Goal: Use online tool/utility: Utilize a website feature to perform a specific function

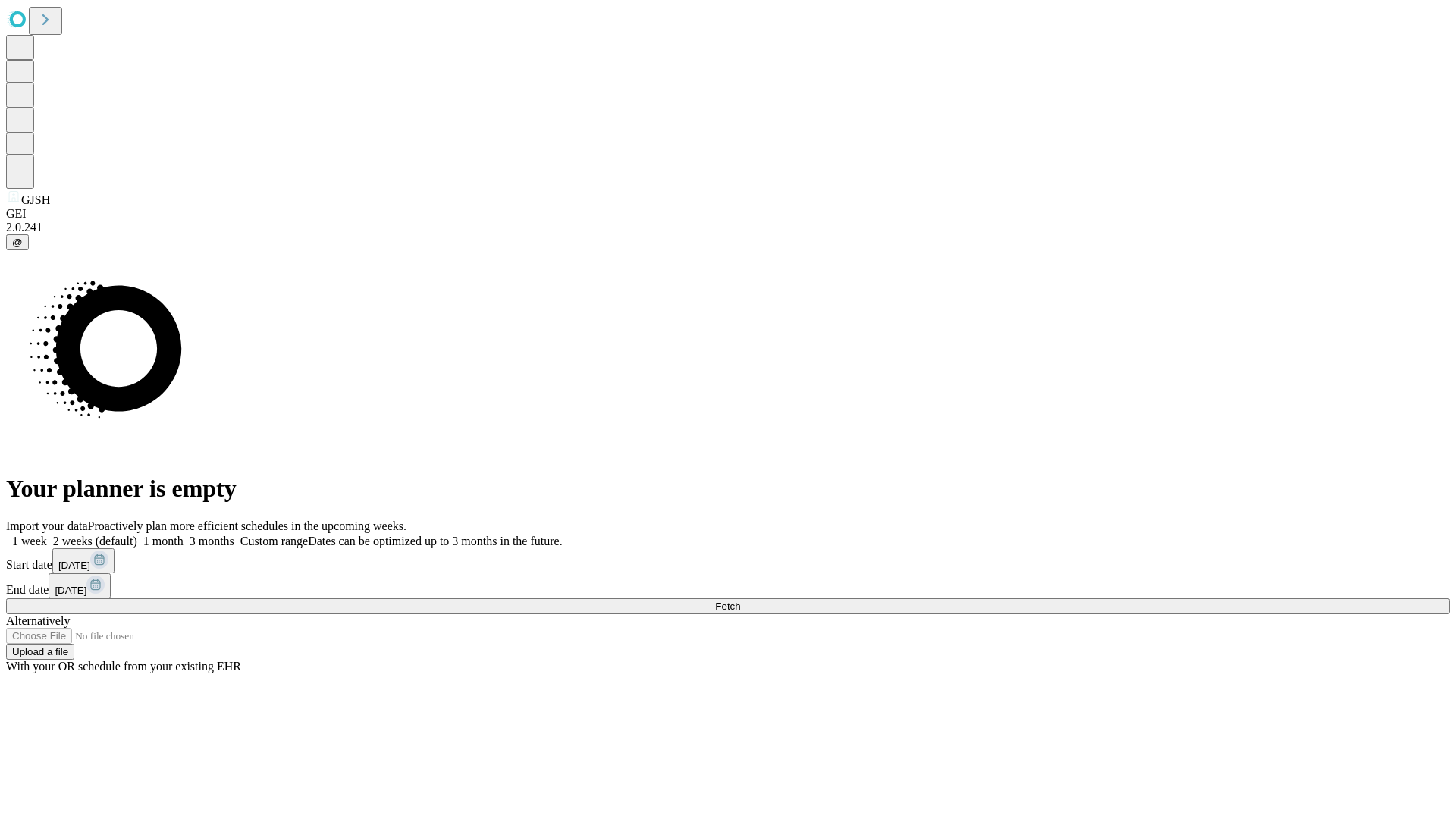
click at [740, 600] on span "Fetch" at bounding box center [728, 606] width 25 height 11
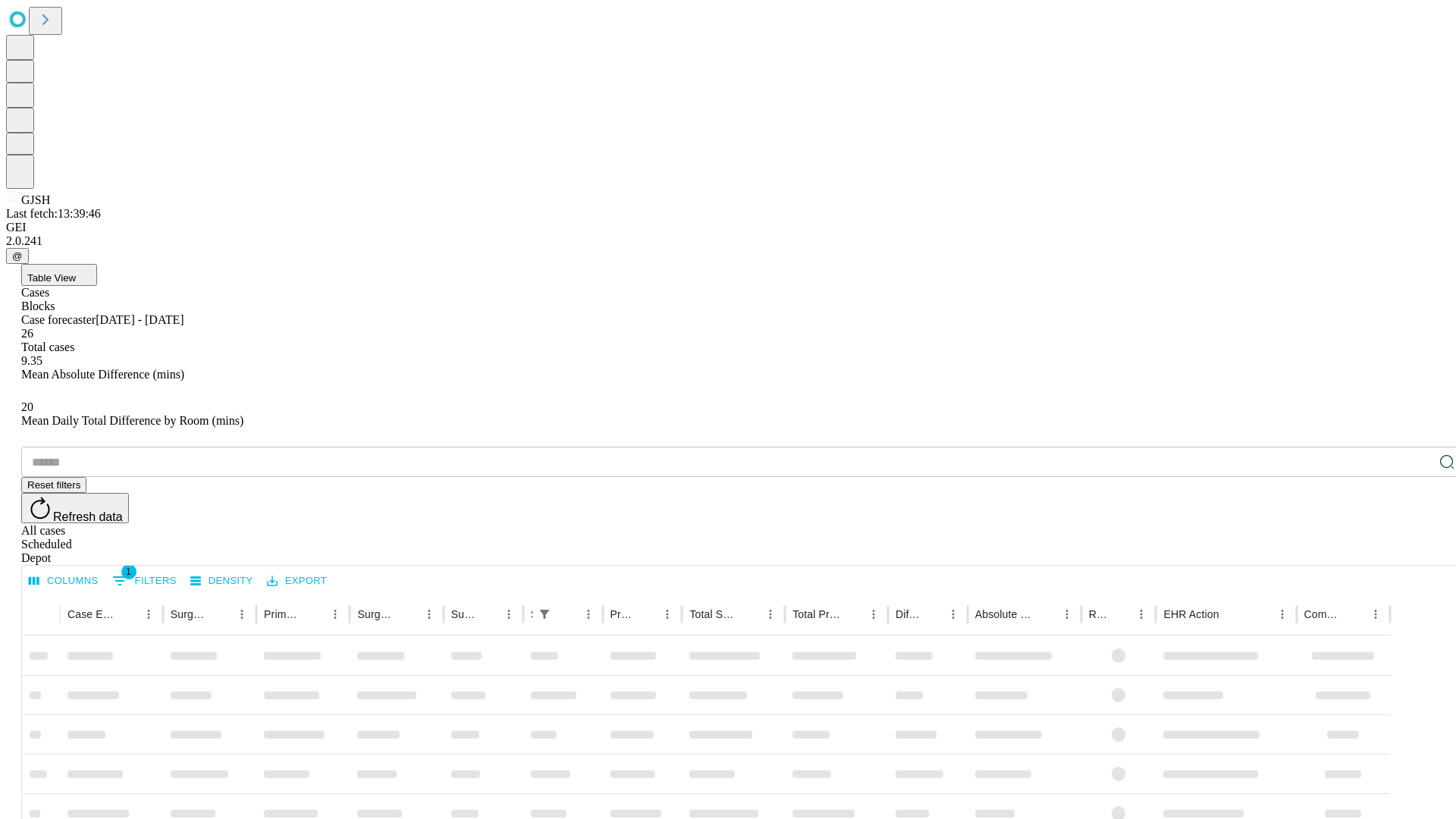
click at [76, 272] on span "Table View" at bounding box center [52, 277] width 48 height 11
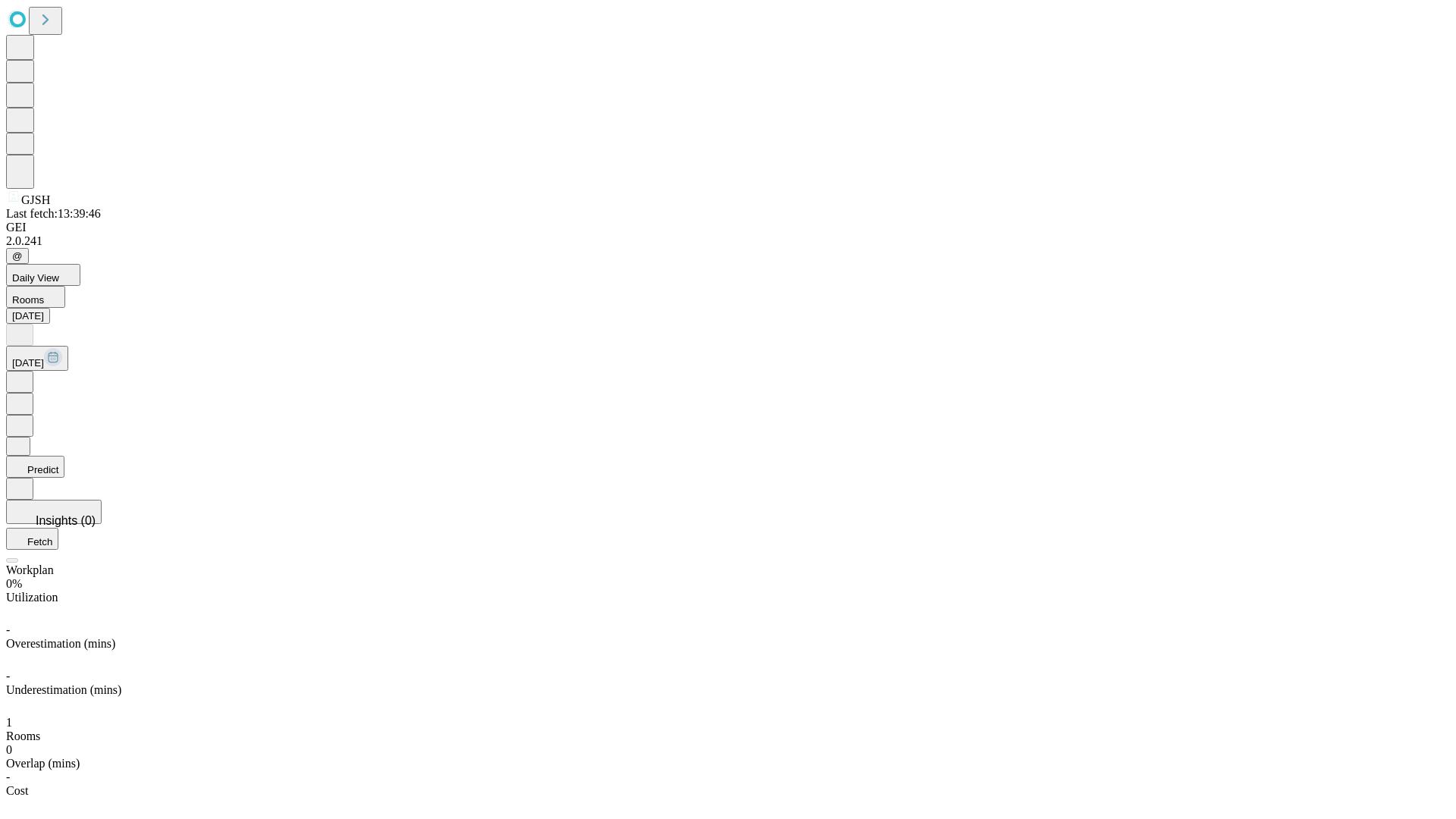
click at [65, 455] on button "Predict" at bounding box center [35, 466] width 59 height 22
